Goal: Communication & Community: Answer question/provide support

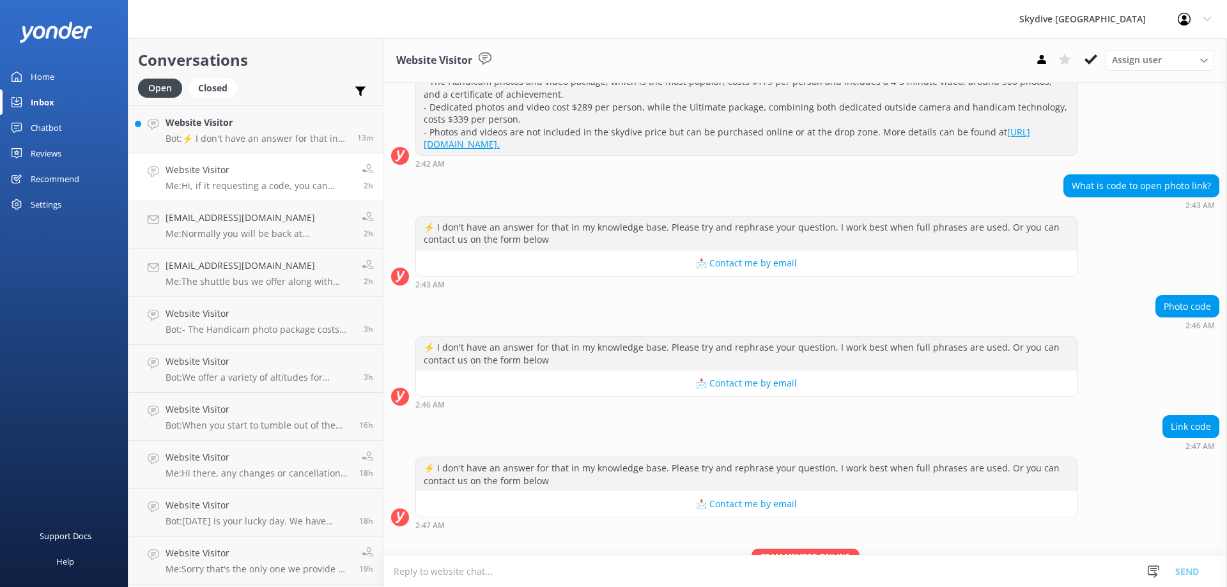
scroll to position [258, 0]
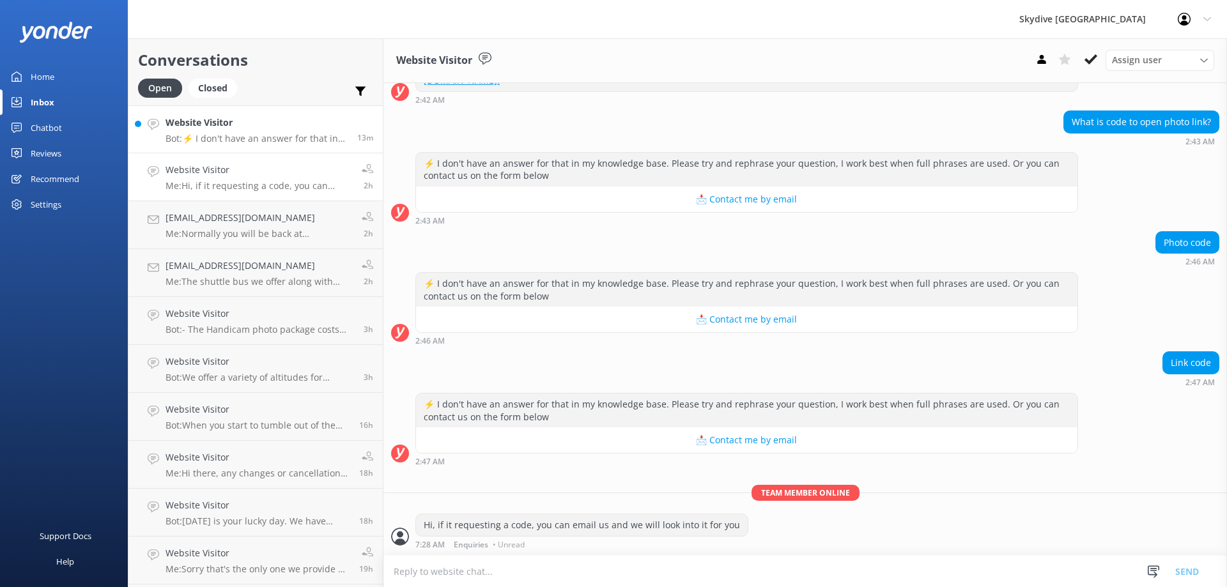
click at [261, 136] on p "Bot: ⚡ I don't have an answer for that in my knowledge base. Please try and rep…" at bounding box center [256, 139] width 182 height 12
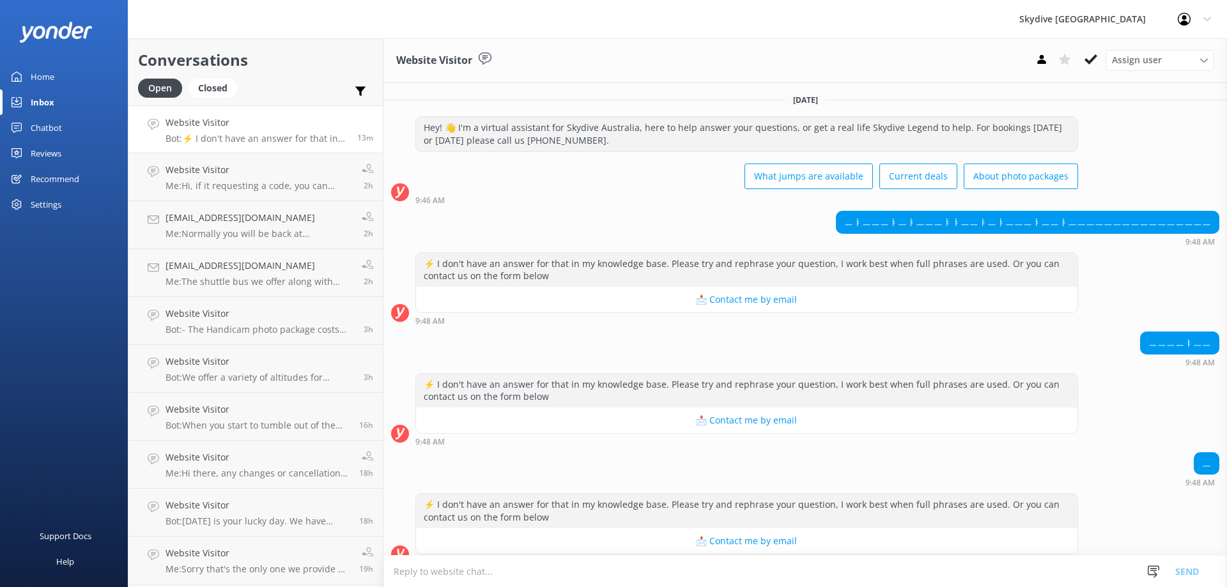
scroll to position [259, 0]
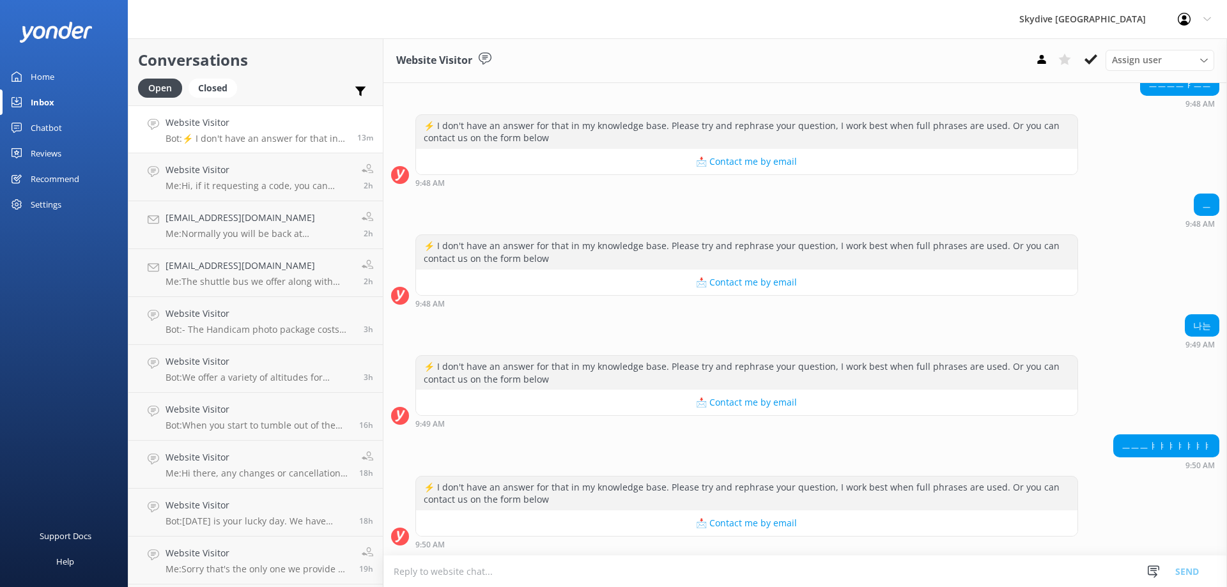
drag, startPoint x: 673, startPoint y: 556, endPoint x: 673, endPoint y: 564, distance: 7.1
click at [673, 559] on textarea at bounding box center [804, 571] width 843 height 31
click at [673, 564] on textarea at bounding box center [804, 571] width 843 height 31
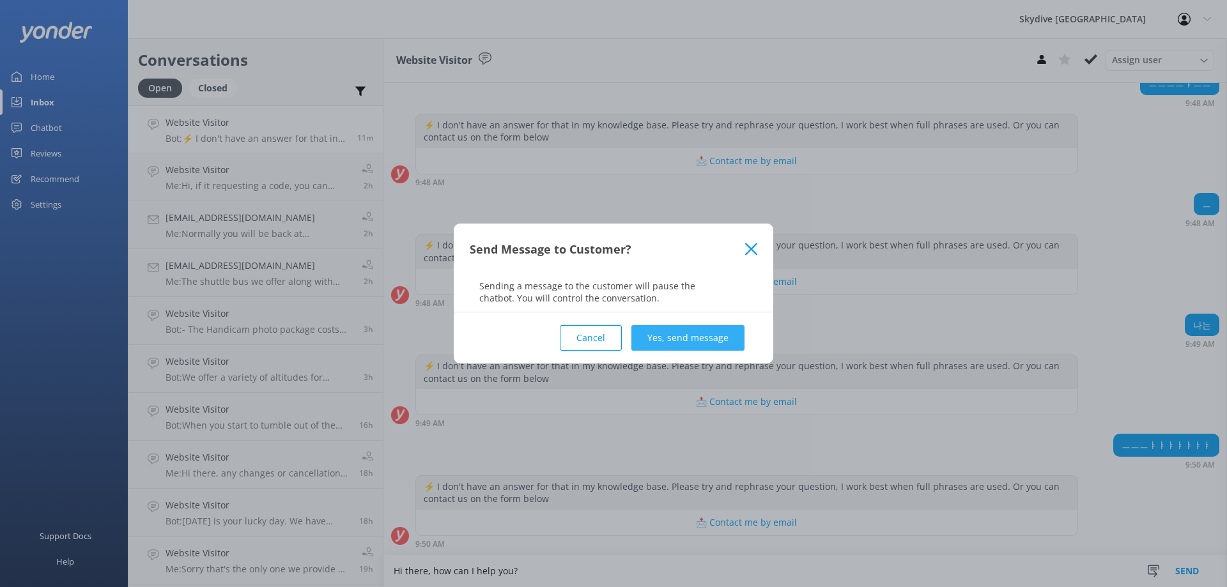
type textarea "Hi there, how can I help you?"
click at [667, 339] on button "Yes, send message" at bounding box center [687, 338] width 113 height 26
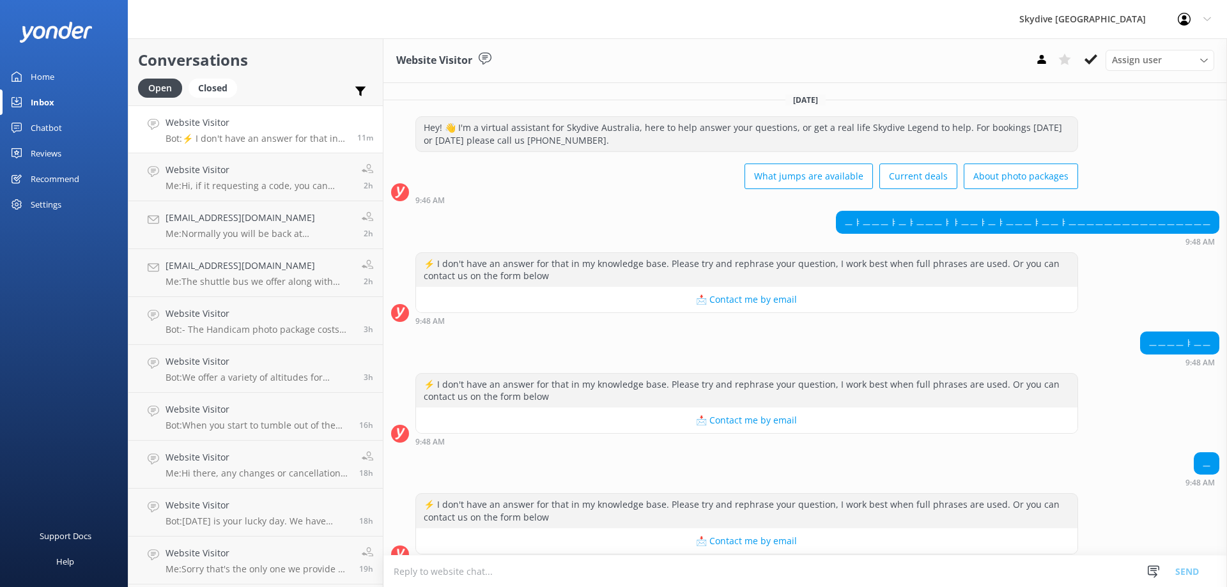
scroll to position [342, 0]
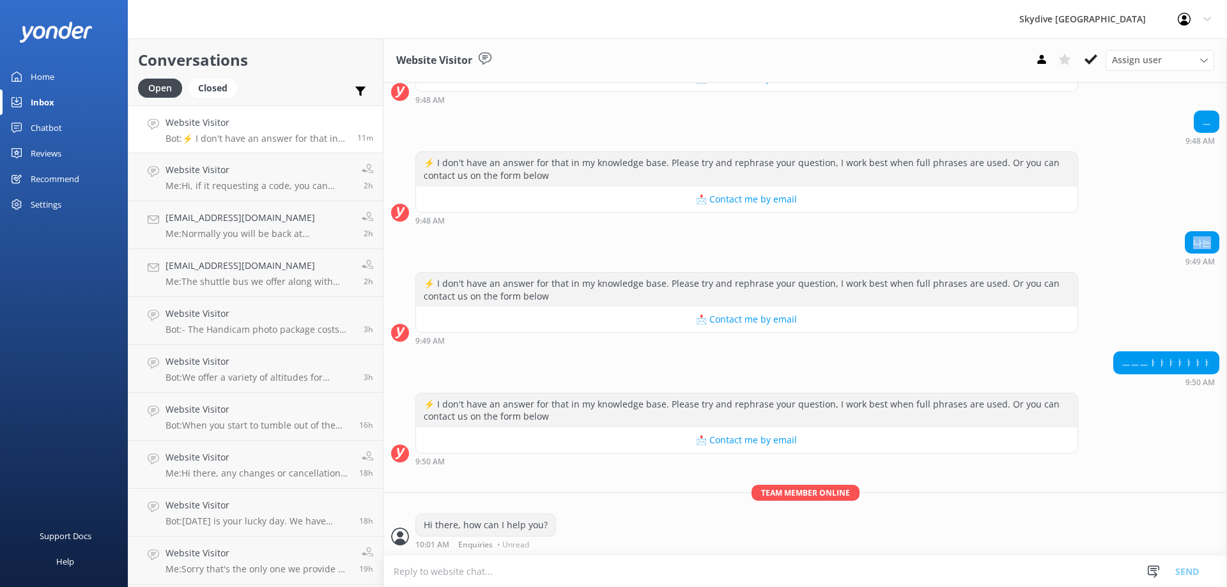
drag, startPoint x: 1179, startPoint y: 245, endPoint x: 1204, endPoint y: 242, distance: 24.4
click at [1204, 242] on div "나는" at bounding box center [1201, 243] width 33 height 22
drag, startPoint x: 1140, startPoint y: 363, endPoint x: 1202, endPoint y: 364, distance: 62.0
click at [1202, 364] on div "ㅡㅡㅡㅑㅑㅑㅑㅑㅑㅑ" at bounding box center [1166, 363] width 105 height 22
